Goal: Task Accomplishment & Management: Use online tool/utility

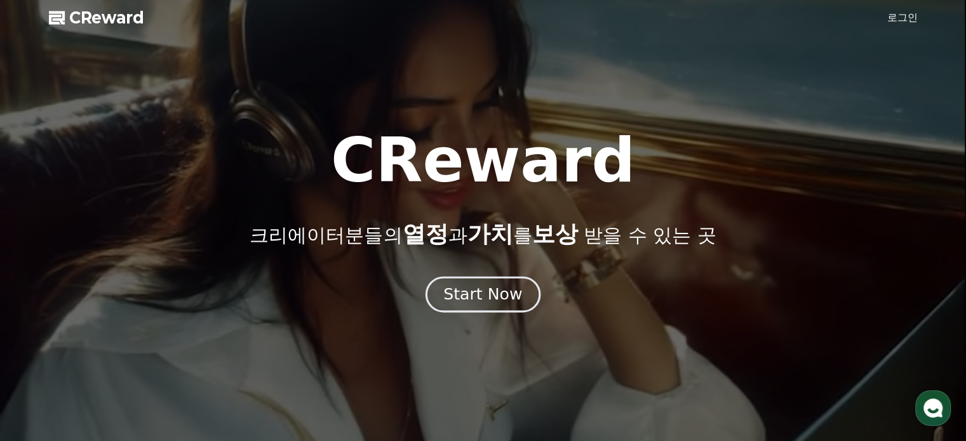
click at [467, 305] on button "Start Now" at bounding box center [482, 294] width 115 height 36
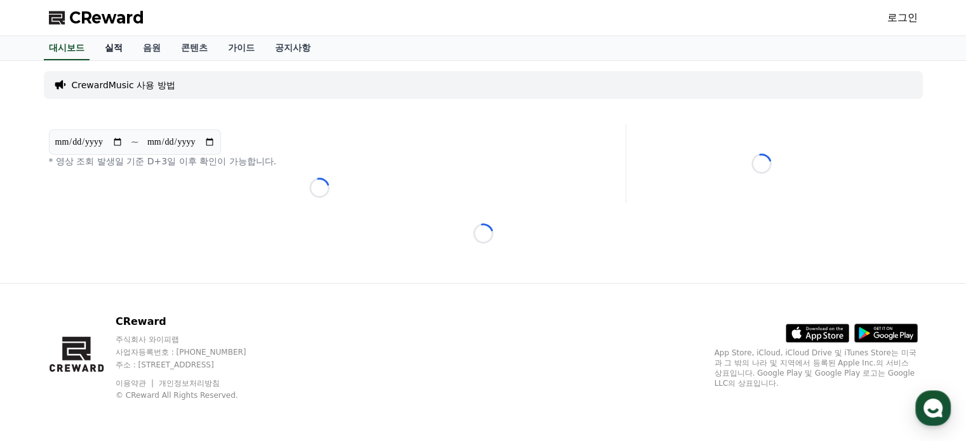
click at [113, 48] on link "실적" at bounding box center [114, 48] width 38 height 24
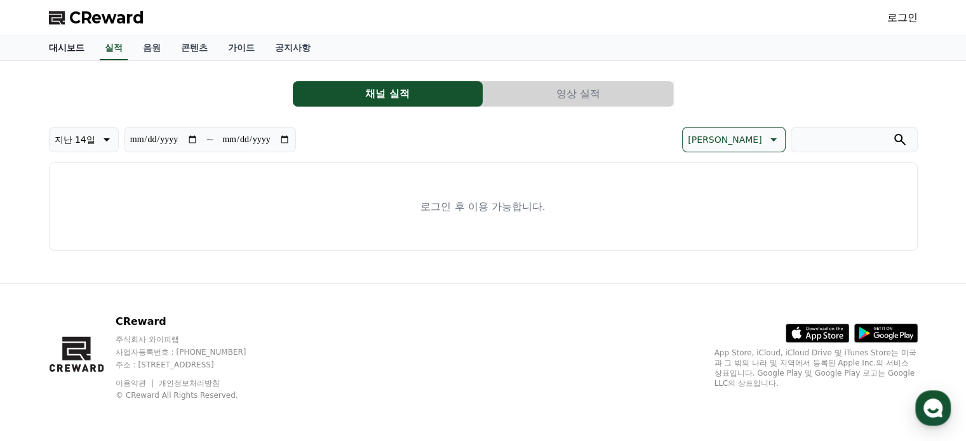
click at [69, 49] on link "대시보드" at bounding box center [67, 48] width 56 height 24
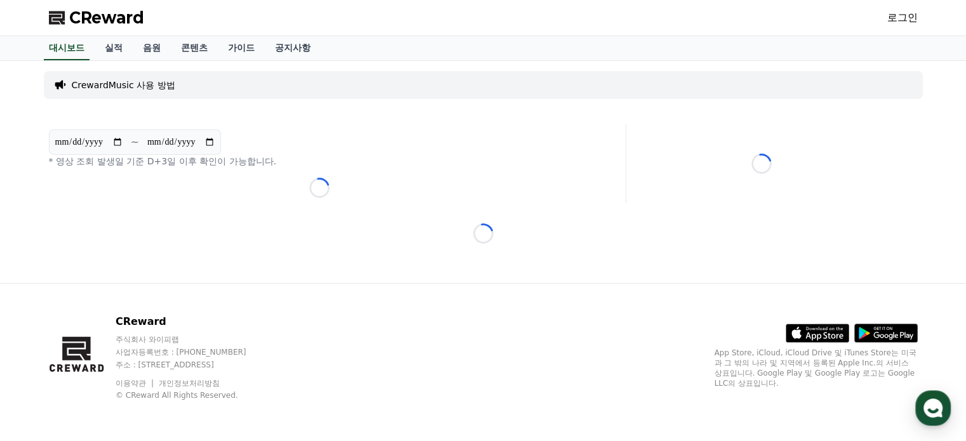
click at [91, 26] on span "CReward" at bounding box center [106, 18] width 75 height 20
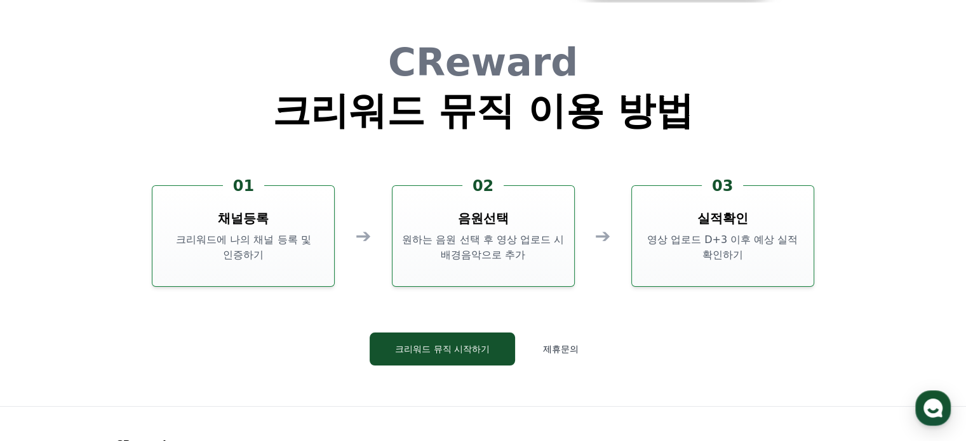
scroll to position [3350, 0]
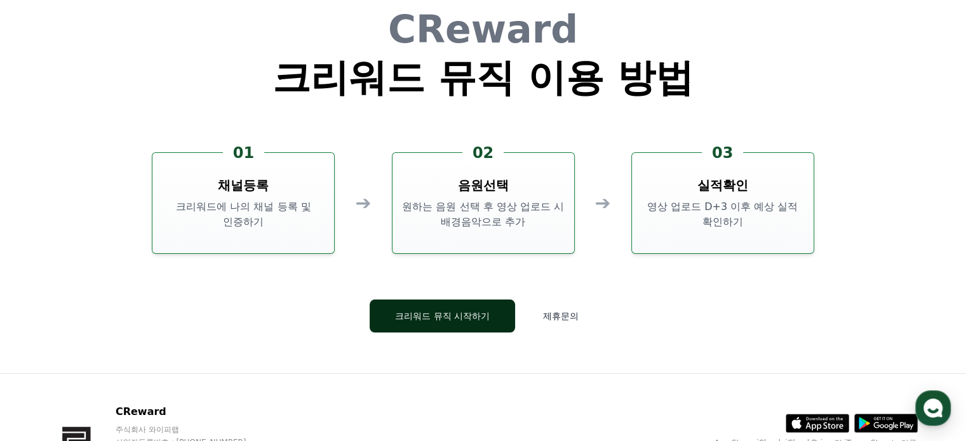
click at [467, 327] on button "크리워드 뮤직 시작하기" at bounding box center [442, 316] width 145 height 33
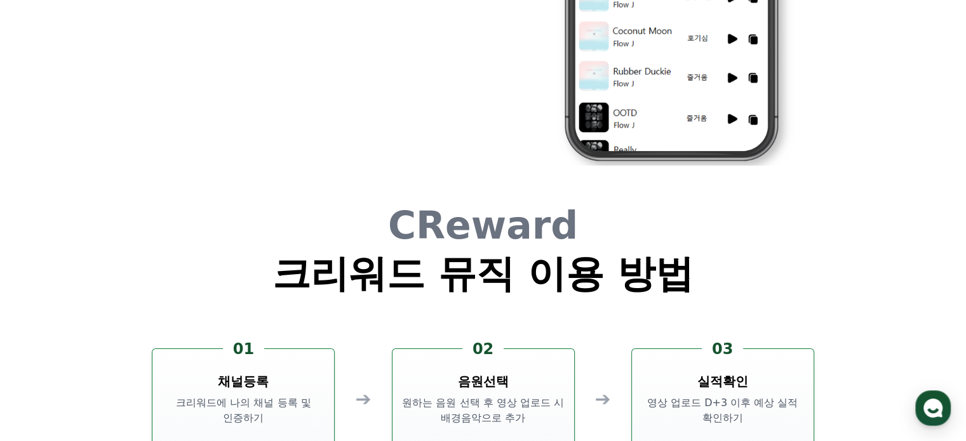
scroll to position [3186, 0]
